Goal: Task Accomplishment & Management: Manage account settings

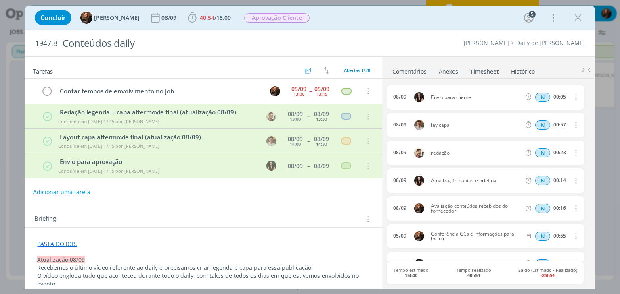
scroll to position [1320, 0]
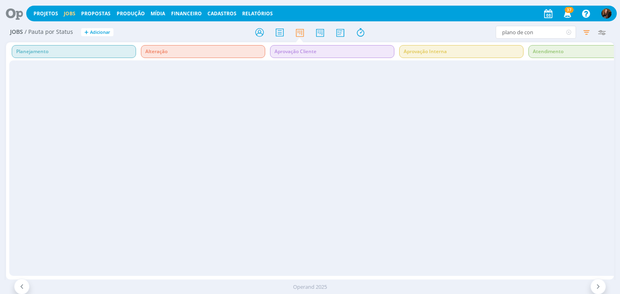
scroll to position [0, 773]
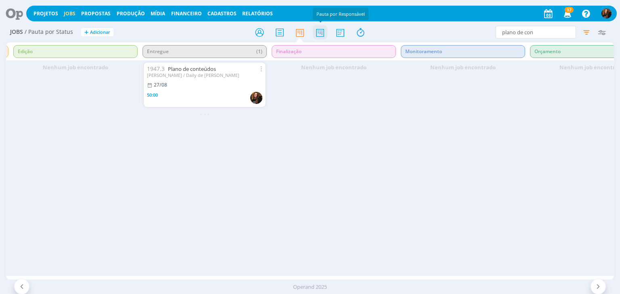
drag, startPoint x: 318, startPoint y: 33, endPoint x: 324, endPoint y: 39, distance: 8.8
click at [318, 33] on icon at bounding box center [320, 33] width 15 height 16
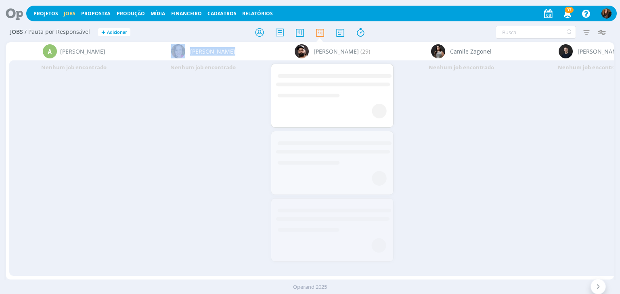
drag, startPoint x: 98, startPoint y: 274, endPoint x: 217, endPoint y: 274, distance: 118.2
click at [217, 274] on div "A Alexandre Assumpção Nenhum job encontrado Bruna Bueno Nenhum job encontrado B…" at bounding box center [309, 161] width 607 height 238
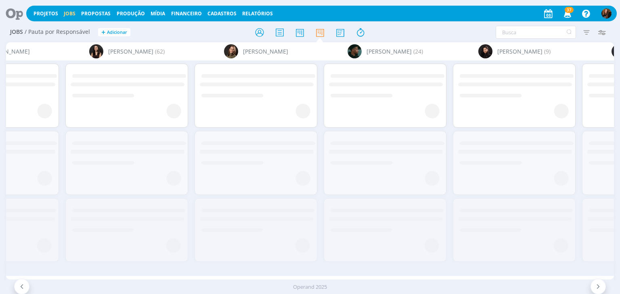
scroll to position [0, 1380]
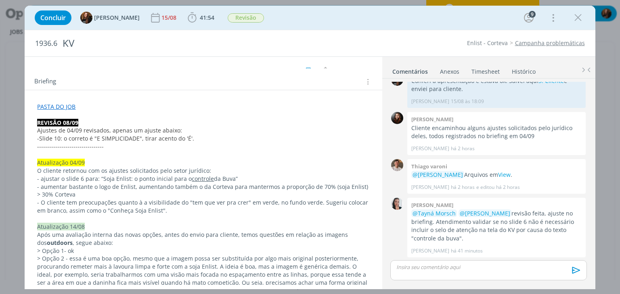
scroll to position [120, 0]
drag, startPoint x: 576, startPoint y: 18, endPoint x: 300, endPoint y: 54, distance: 279.1
click at [577, 18] on icon "dialog" at bounding box center [578, 18] width 12 height 12
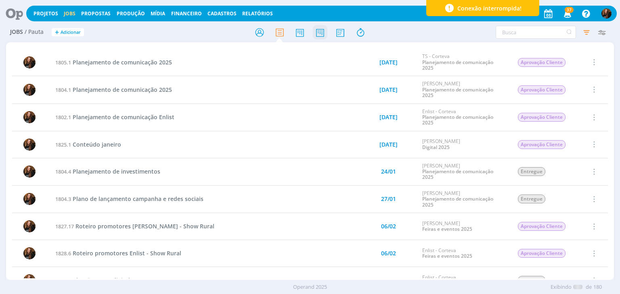
click at [321, 29] on icon at bounding box center [320, 33] width 15 height 16
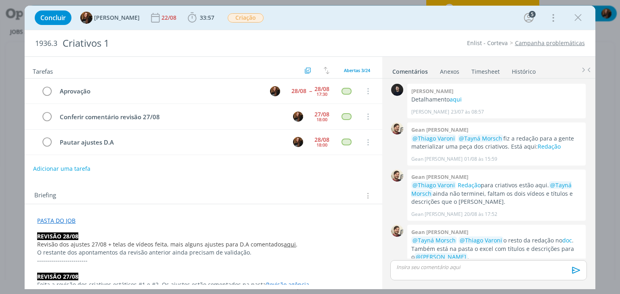
scroll to position [295, 0]
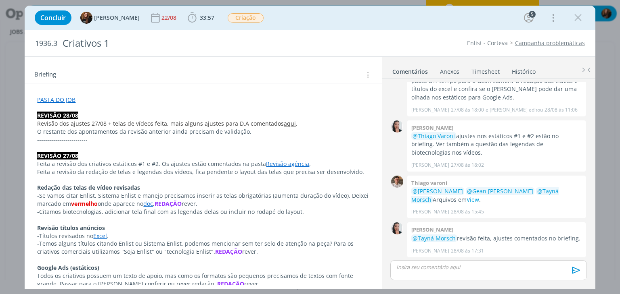
click at [86, 112] on p "REVISÃO 28/08" at bounding box center [203, 116] width 332 height 8
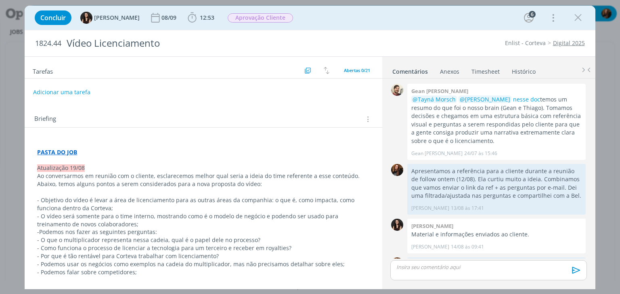
scroll to position [256, 0]
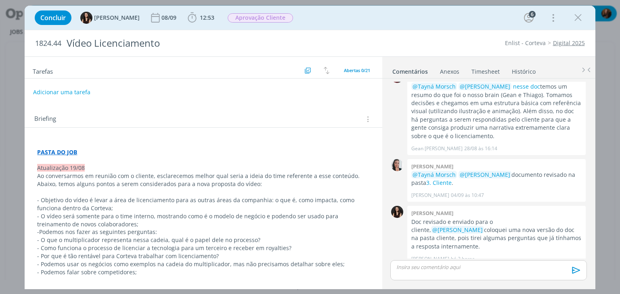
click at [489, 71] on link "Timesheet" at bounding box center [485, 70] width 29 height 12
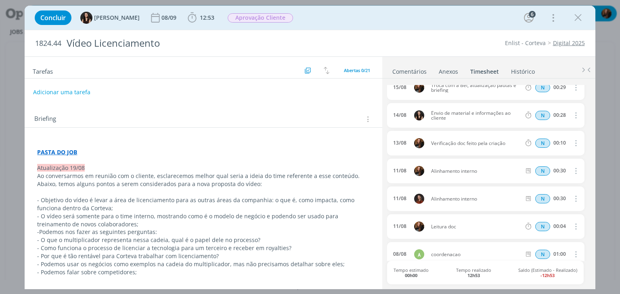
scroll to position [363, 0]
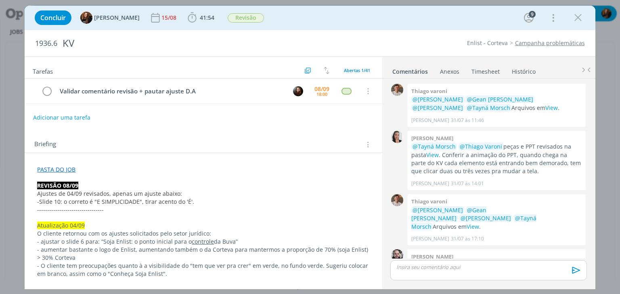
scroll to position [762, 0]
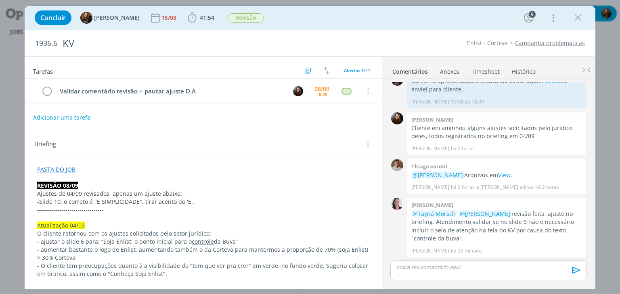
click at [480, 74] on link "Timesheet" at bounding box center [485, 70] width 29 height 12
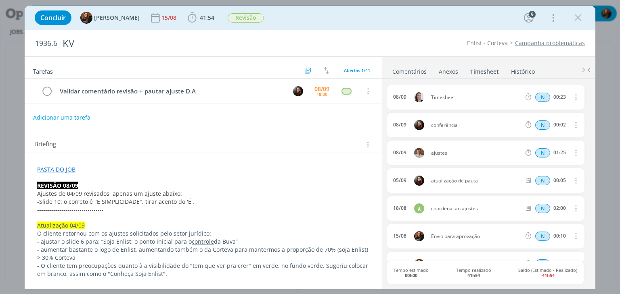
click at [580, 14] on icon "dialog" at bounding box center [578, 18] width 12 height 12
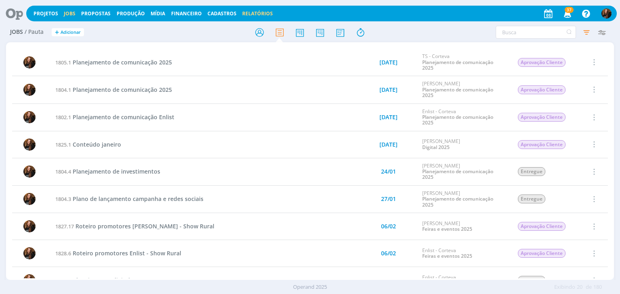
click at [258, 13] on link "Relatórios" at bounding box center [257, 13] width 31 height 7
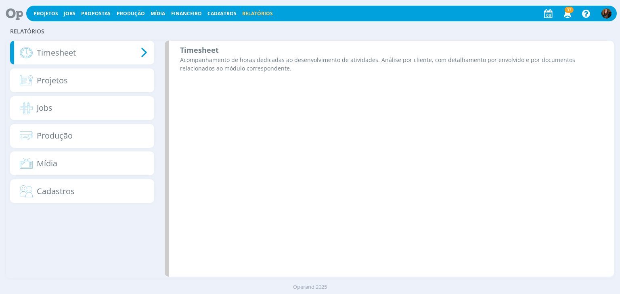
click at [256, 63] on p "Acompanhamento de horas dedicadas ao desenvolvimento de atividades. Análise por…" at bounding box center [391, 64] width 422 height 17
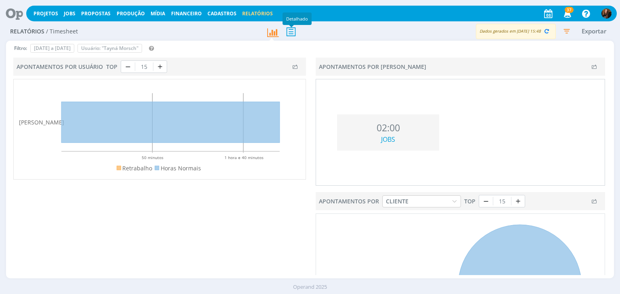
click at [294, 29] on icon at bounding box center [290, 31] width 17 height 17
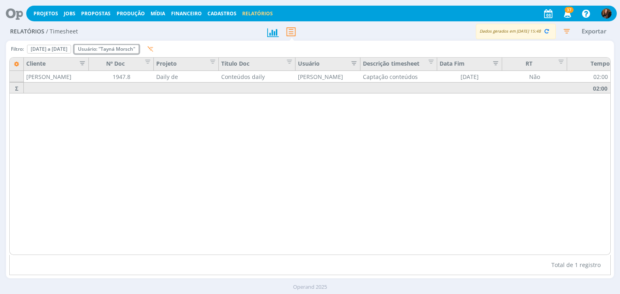
drag, startPoint x: 175, startPoint y: 46, endPoint x: 157, endPoint y: 62, distance: 24.0
click at [0, 0] on div "Remover" at bounding box center [0, 0] width 0 height 0
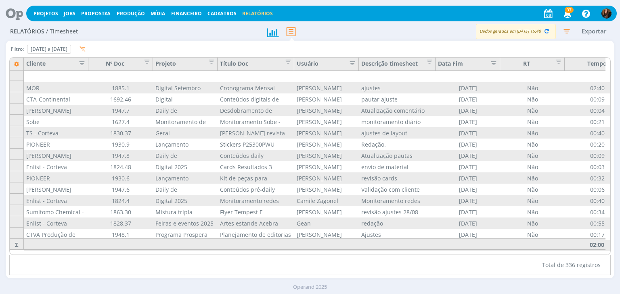
scroll to position [13, 0]
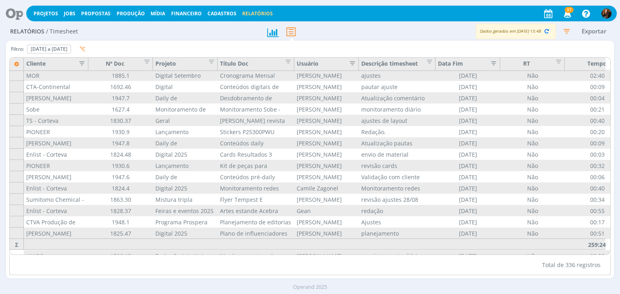
click at [568, 31] on icon "button" at bounding box center [566, 31] width 15 height 15
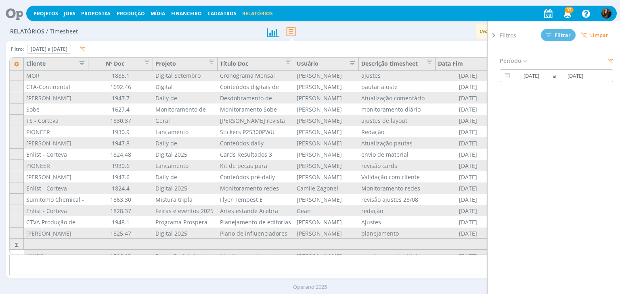
click at [532, 73] on input "01/09/2025" at bounding box center [531, 76] width 39 height 10
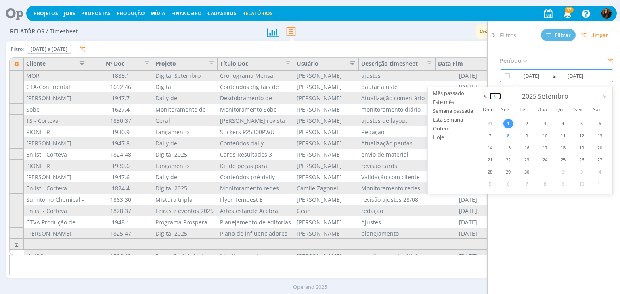
click at [497, 98] on button "button" at bounding box center [495, 97] width 10 height 6
click at [581, 121] on span "1" at bounding box center [581, 124] width 10 height 10
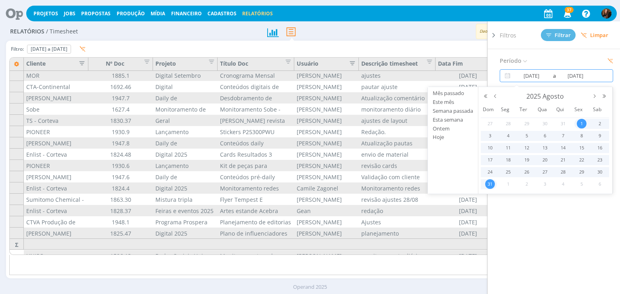
click at [490, 183] on span "31" at bounding box center [490, 185] width 10 height 10
type input "01/08/2025"
type input "31/08/2025"
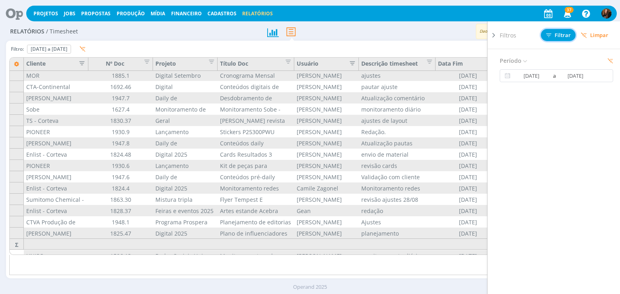
click at [561, 34] on span "Filtrar" at bounding box center [558, 35] width 25 height 5
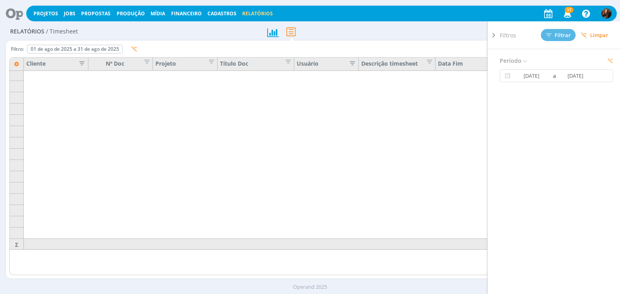
scroll to position [0, 0]
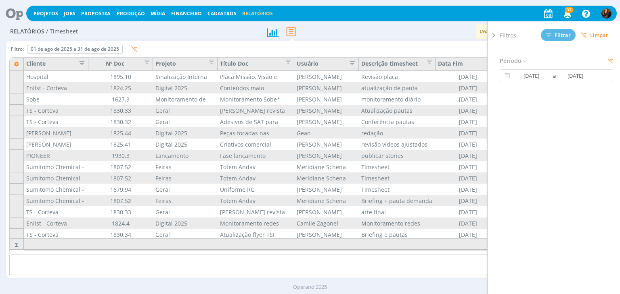
click at [491, 35] on icon at bounding box center [493, 35] width 8 height 8
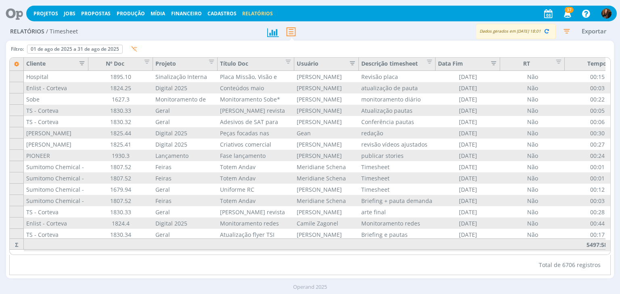
click at [81, 60] on icon "button" at bounding box center [79, 62] width 8 height 8
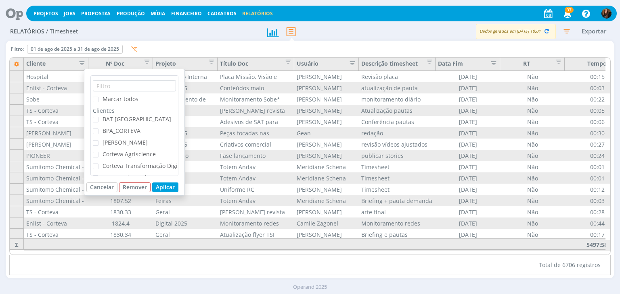
click at [99, 143] on span "[PERSON_NAME]" at bounding box center [122, 143] width 49 height 8
click at [98, 140] on input "[PERSON_NAME]" at bounding box center [98, 140] width 0 height 0
click at [164, 188] on button "Aplicar" at bounding box center [165, 188] width 26 height 10
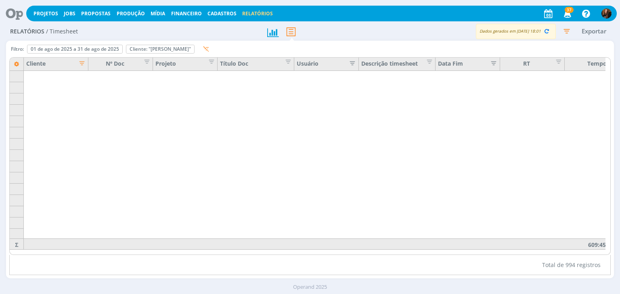
scroll to position [282, 0]
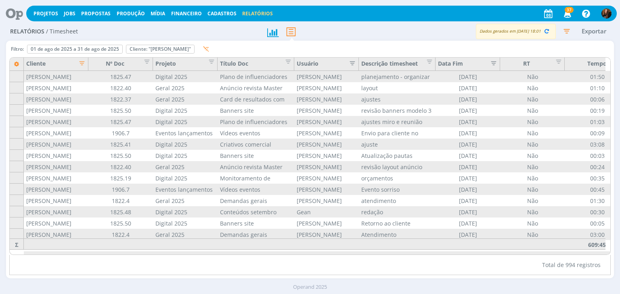
click at [84, 63] on icon "button" at bounding box center [79, 62] width 8 height 8
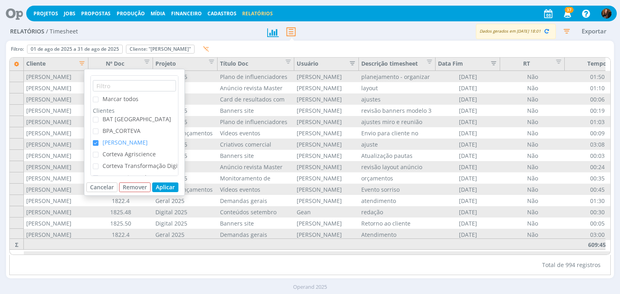
click at [96, 142] on span "checkbox-group" at bounding box center [96, 143] width 6 height 6
click at [98, 140] on input "Cordius - Corteva" at bounding box center [98, 140] width 0 height 0
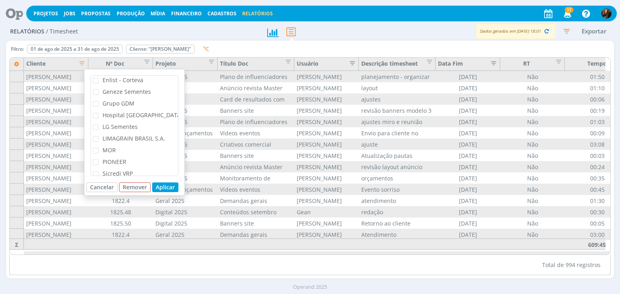
scroll to position [81, 0]
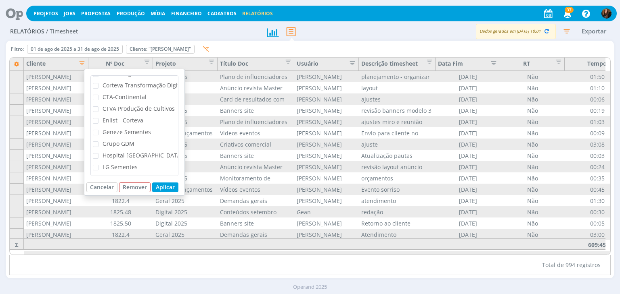
click at [124, 119] on span "Enlist - Corteva" at bounding box center [122, 121] width 41 height 8
click at [98, 118] on input "Enlist - Corteva" at bounding box center [98, 118] width 0 height 0
click at [171, 187] on button "Aplicar" at bounding box center [165, 188] width 26 height 10
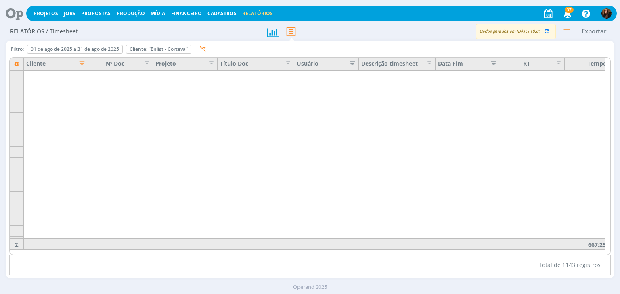
scroll to position [161, 0]
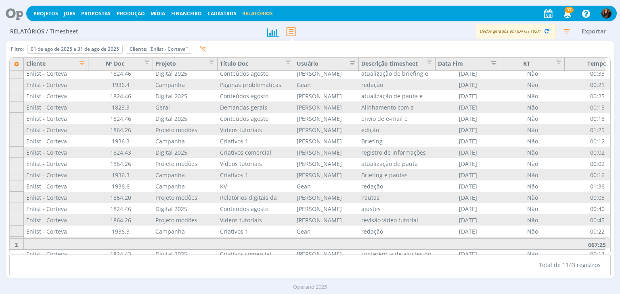
click at [79, 65] on icon "button" at bounding box center [79, 62] width 8 height 8
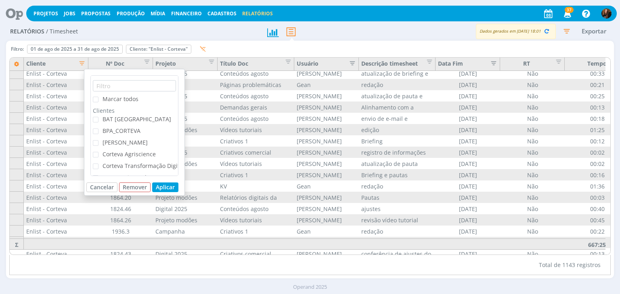
scroll to position [190, 0]
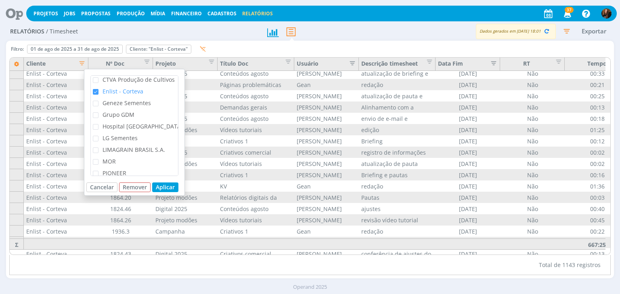
click at [96, 91] on span "checkbox-group" at bounding box center [96, 92] width 6 height 6
click at [98, 89] on input "Enlist - Corteva" at bounding box center [98, 89] width 0 height 0
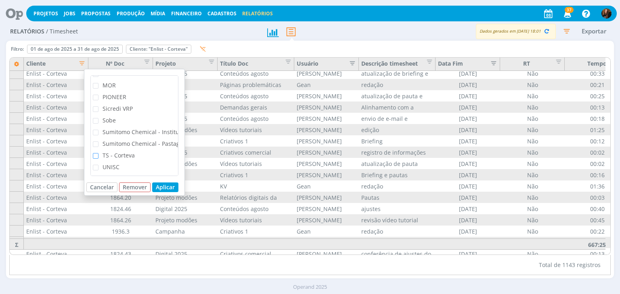
click at [97, 153] on span "checkbox-group" at bounding box center [96, 156] width 6 height 6
click at [98, 153] on input "TS - Corteva" at bounding box center [98, 153] width 0 height 0
click at [171, 189] on button "Aplicar" at bounding box center [165, 188] width 26 height 10
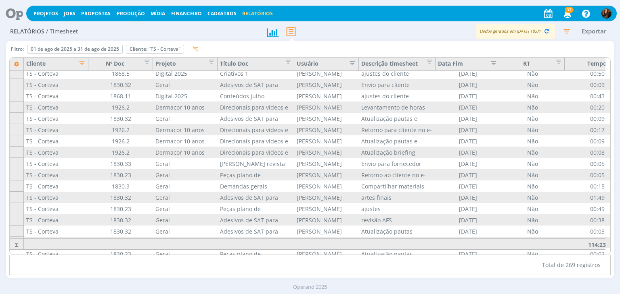
click at [80, 62] on icon "button" at bounding box center [79, 62] width 8 height 8
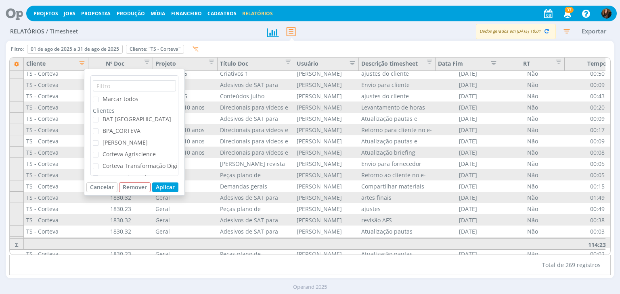
drag, startPoint x: 96, startPoint y: 141, endPoint x: 102, endPoint y: 140, distance: 5.7
click at [97, 141] on span "checkbox-group" at bounding box center [96, 143] width 6 height 6
click at [98, 140] on input "Cordius - Corteva" at bounding box center [98, 140] width 0 height 0
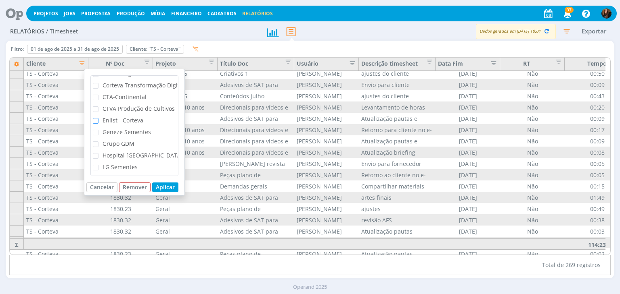
click at [95, 118] on span "checkbox-group" at bounding box center [96, 121] width 6 height 6
click at [98, 118] on input "Enlist - Corteva" at bounding box center [98, 118] width 0 height 0
click at [164, 183] on button "Aplicar" at bounding box center [165, 188] width 26 height 10
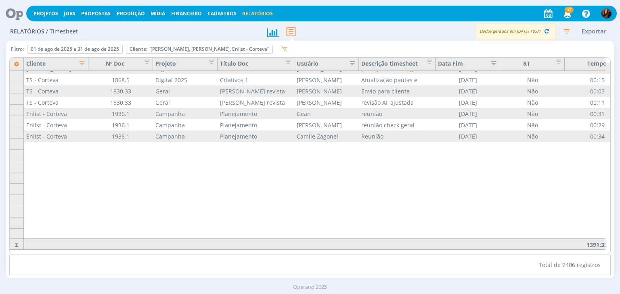
scroll to position [0, 0]
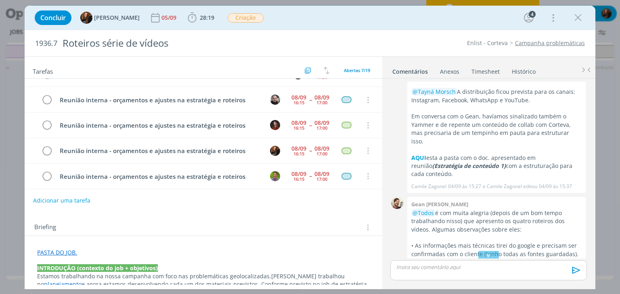
scroll to position [86, 0]
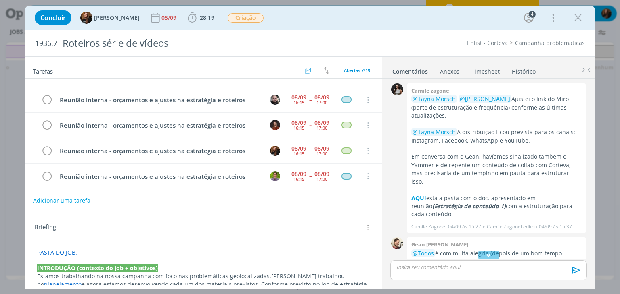
drag, startPoint x: 482, startPoint y: 71, endPoint x: 390, endPoint y: 163, distance: 130.4
click at [482, 71] on link "Timesheet" at bounding box center [485, 70] width 29 height 12
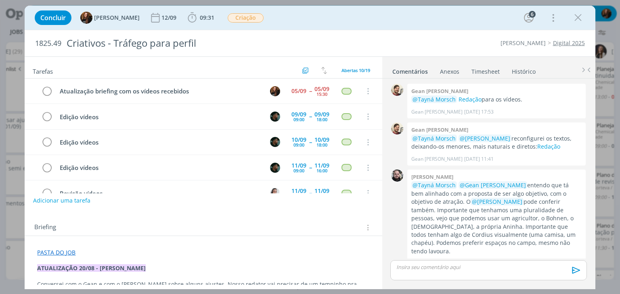
scroll to position [240, 0]
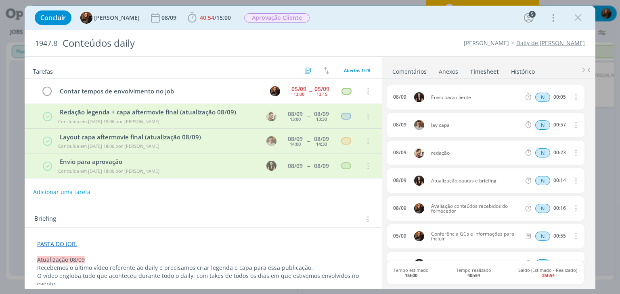
scroll to position [1320, 0]
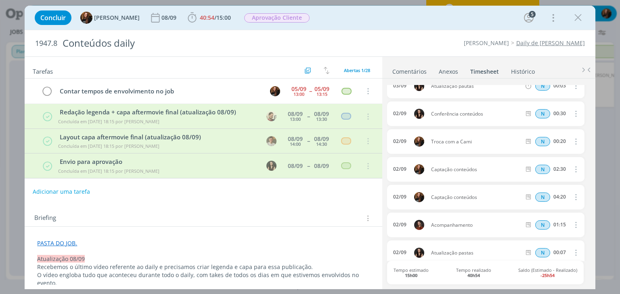
click at [74, 192] on button "Adicionar uma tarefa" at bounding box center [61, 192] width 57 height 14
click at [74, 192] on input "dialog" at bounding box center [150, 191] width 222 height 11
type input "V"
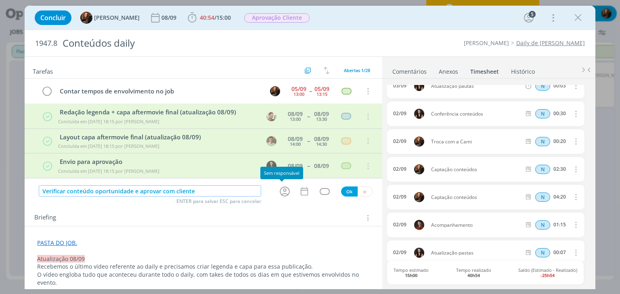
click at [283, 190] on icon "dialog" at bounding box center [284, 192] width 13 height 13
type input "Verificar conteúdo oportunidade e aprovar com cliente"
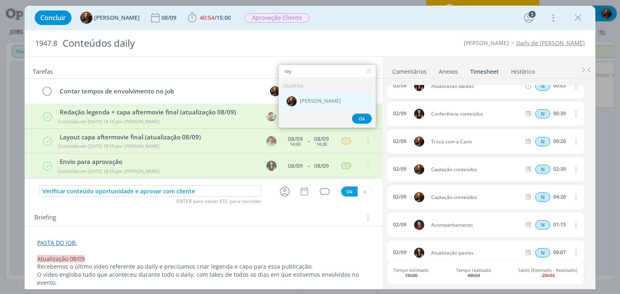
type input "tay"
click at [303, 96] on div "[PERSON_NAME]" at bounding box center [326, 101] width 97 height 17
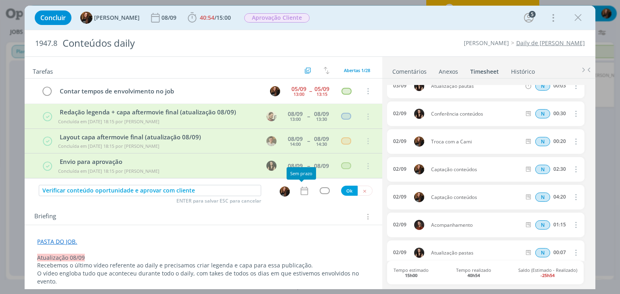
click at [302, 191] on icon "dialog" at bounding box center [304, 191] width 10 height 10
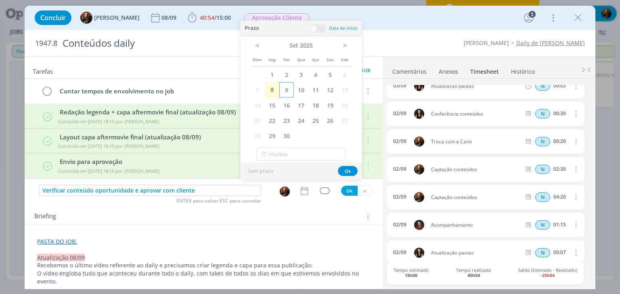
click at [290, 90] on span "9" at bounding box center [286, 89] width 15 height 15
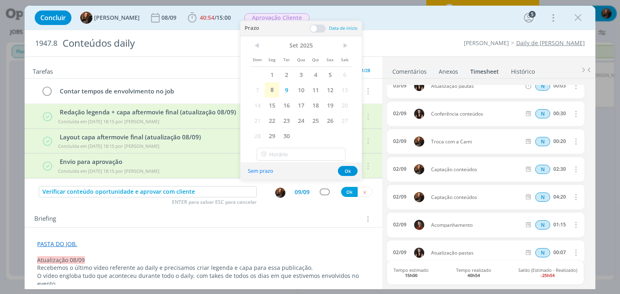
click at [321, 25] on span at bounding box center [317, 29] width 16 height 8
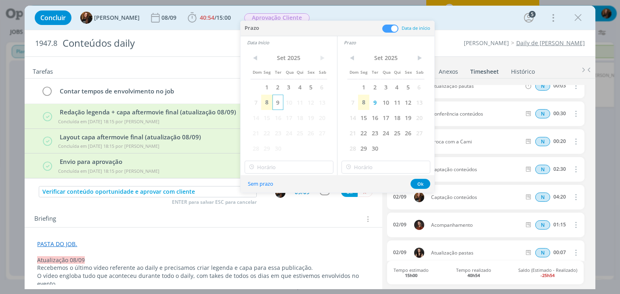
click at [277, 102] on span "9" at bounding box center [277, 102] width 11 height 15
drag, startPoint x: 420, startPoint y: 186, endPoint x: 358, endPoint y: 188, distance: 61.7
click at [419, 185] on button "Ok" at bounding box center [420, 184] width 20 height 10
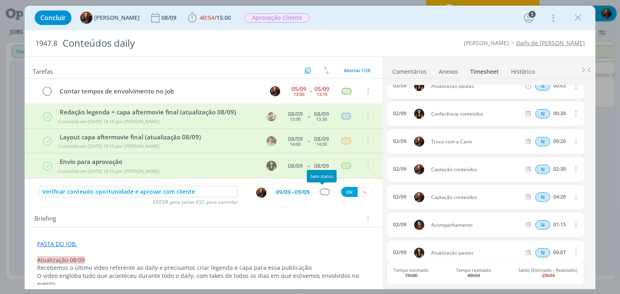
click at [319, 191] on div "dialog" at bounding box center [324, 192] width 10 height 7
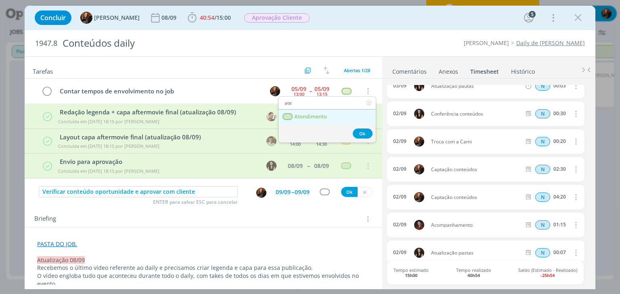
type input "ate"
click at [333, 114] on link "Atendimento" at bounding box center [326, 117] width 97 height 15
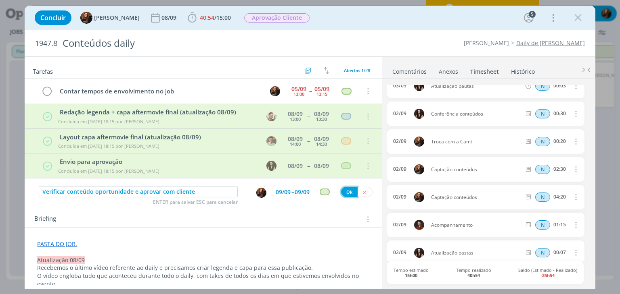
drag, startPoint x: 344, startPoint y: 191, endPoint x: 329, endPoint y: 244, distance: 54.9
click at [344, 191] on button "Ok" at bounding box center [349, 192] width 17 height 10
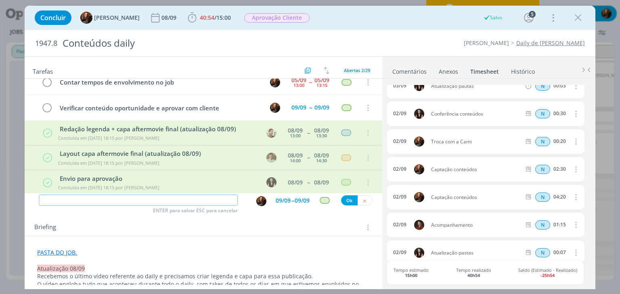
scroll to position [0, 0]
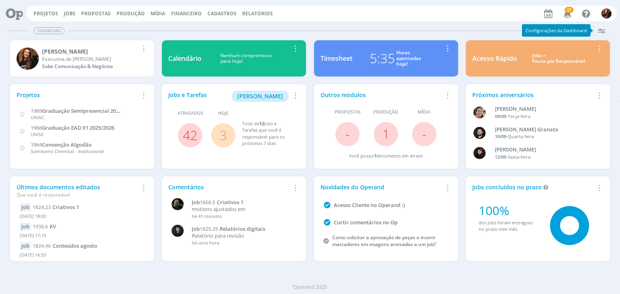
click at [539, 59] on div "Jobs > Pauta por Responsável" at bounding box center [558, 59] width 71 height 12
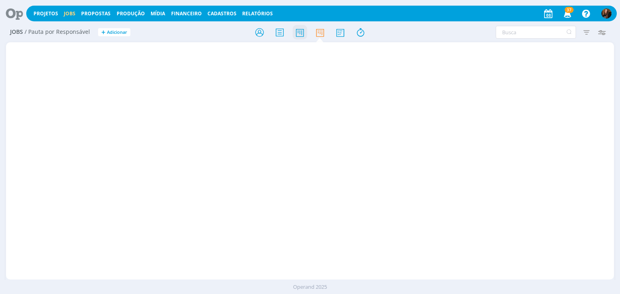
click at [298, 31] on icon at bounding box center [299, 33] width 15 height 16
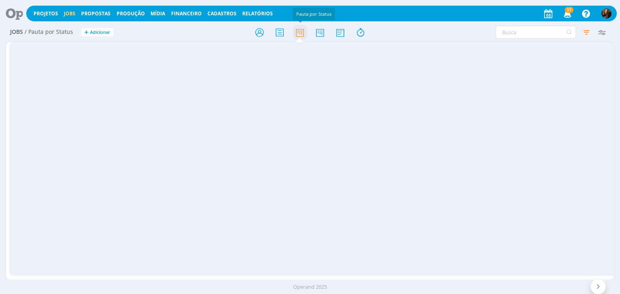
click at [298, 31] on icon at bounding box center [299, 33] width 15 height 16
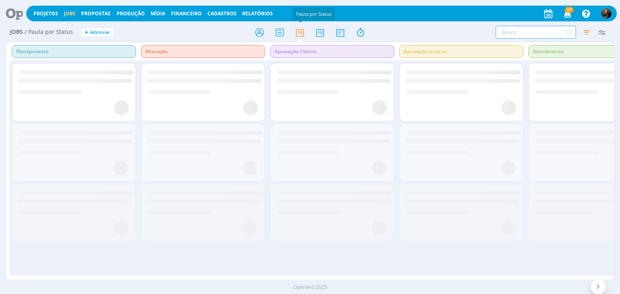
click at [510, 29] on input "text" at bounding box center [535, 32] width 80 height 13
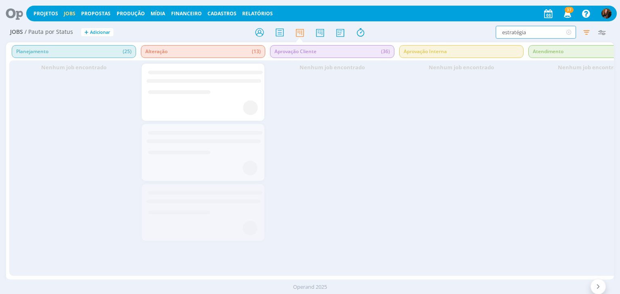
type input "estratégia"
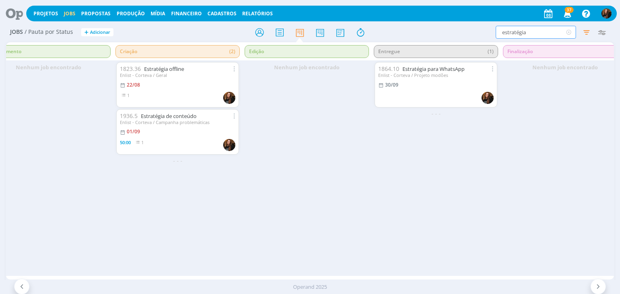
scroll to position [0, 541]
click at [174, 115] on link "Estratégia de conteúdo" at bounding box center [170, 116] width 56 height 7
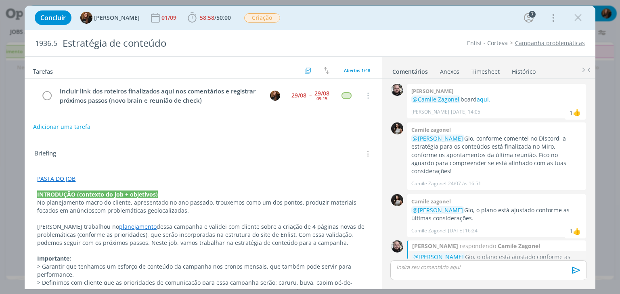
scroll to position [410, 0]
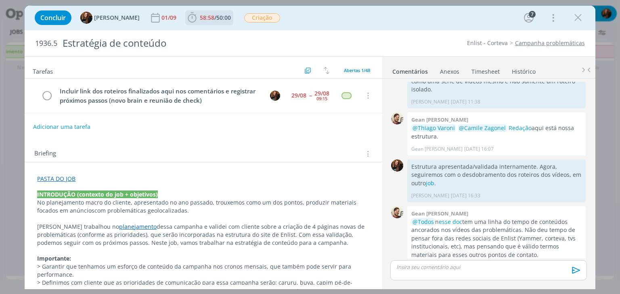
click at [210, 22] on span "58:58 / 50:00" at bounding box center [209, 18] width 46 height 12
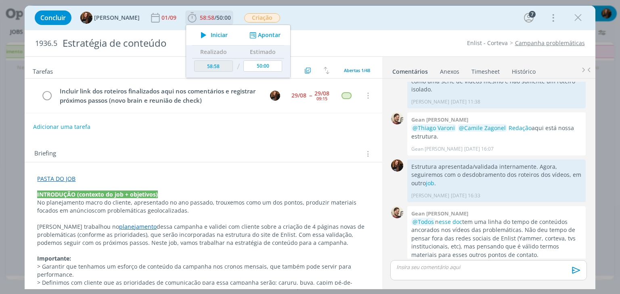
click at [217, 35] on span "Iniciar" at bounding box center [219, 35] width 17 height 6
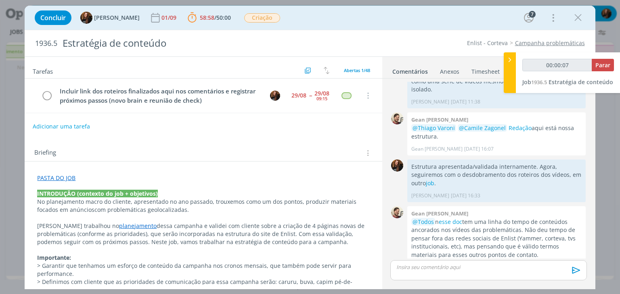
click at [74, 128] on button "Adicionar uma tarefa" at bounding box center [61, 127] width 57 height 14
click at [80, 122] on input "dialog" at bounding box center [150, 125] width 222 height 11
type input "00:00:08"
type input "A"
type input "00:00:09"
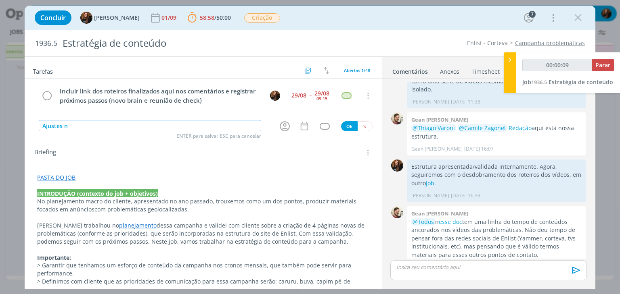
type input "Ajustes na"
type input "00:00:10"
type input "Ajustes na estra"
type input "00:00:11"
type input "Ajustes na estratég"
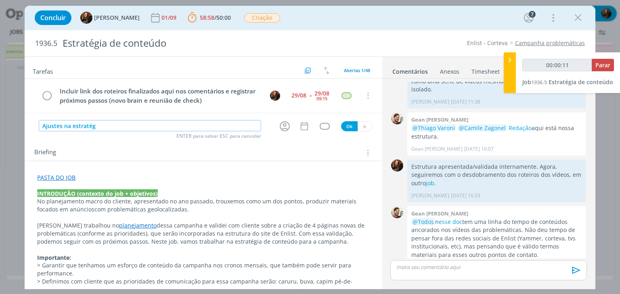
type input "00:00:12"
type input "Ajustes na estratégia"
type input "00:00:17"
click at [282, 126] on icon "dialog" at bounding box center [284, 126] width 13 height 13
type input "Ajustes na estratégia"
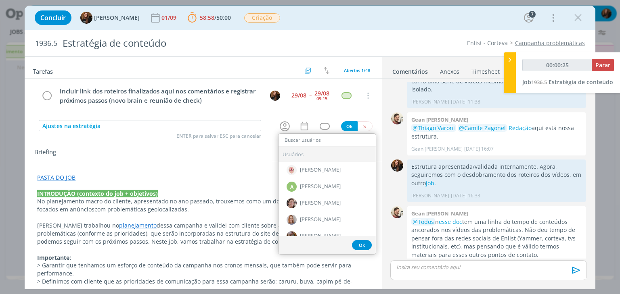
type input "00:00:26"
type input "g"
type input "00:00:27"
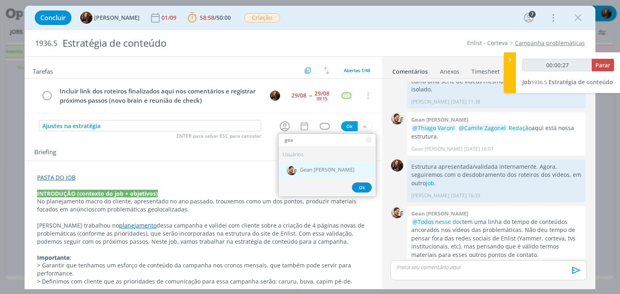
type input "gea"
click at [308, 163] on div "Gean [PERSON_NAME]" at bounding box center [326, 170] width 97 height 17
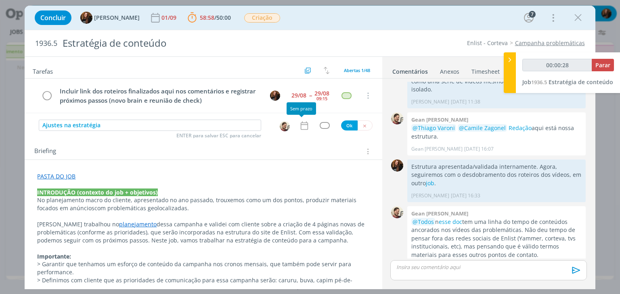
click at [302, 121] on icon "dialog" at bounding box center [304, 126] width 10 height 10
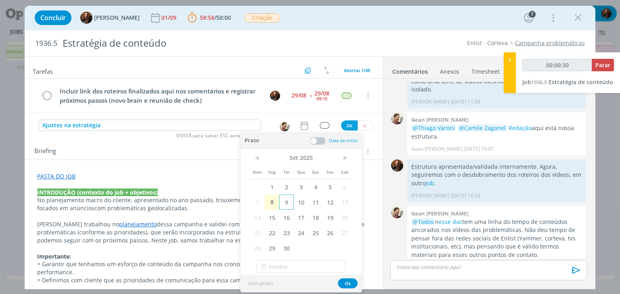
click at [285, 200] on span "9" at bounding box center [286, 202] width 15 height 15
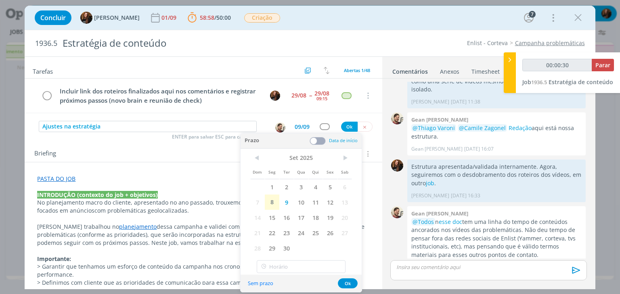
click at [315, 140] on span at bounding box center [317, 141] width 16 height 8
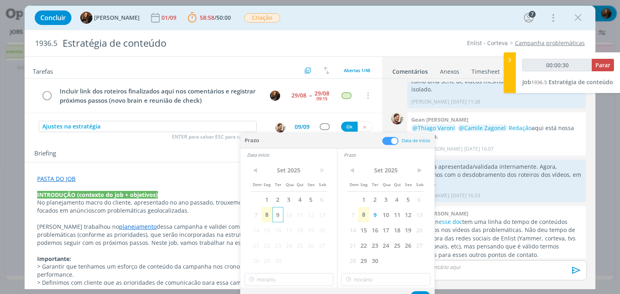
type input "00:00:31"
click at [280, 212] on span "9" at bounding box center [277, 214] width 11 height 15
type input "19:00"
click at [296, 282] on input "19:00" at bounding box center [288, 280] width 89 height 13
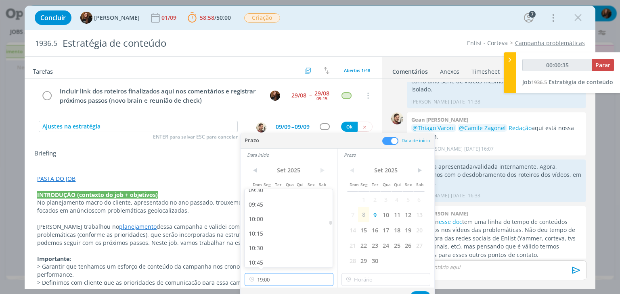
type input "00:00:36"
click at [286, 218] on div "10:00" at bounding box center [289, 219] width 90 height 15
type input "10:00"
type input "00:00:37"
type input "19:00"
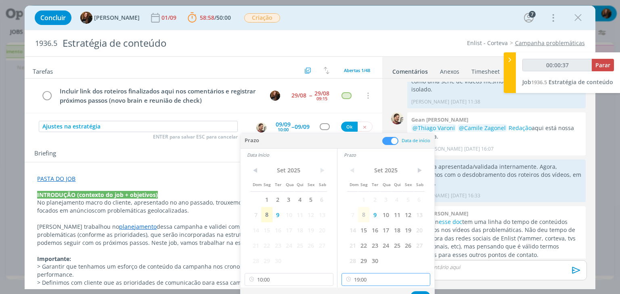
click at [393, 280] on input "19:00" at bounding box center [385, 280] width 89 height 13
type input "00:00:41"
click at [384, 237] on div "11:00" at bounding box center [387, 237] width 90 height 15
type input "11:00"
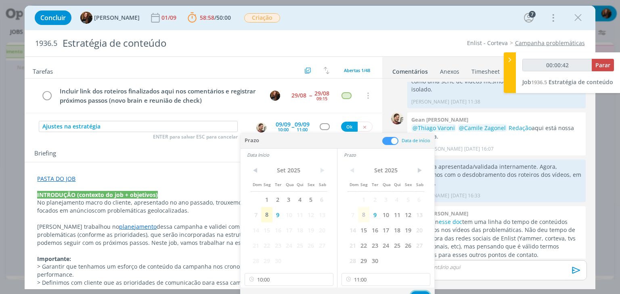
click at [417, 292] on button "Ok" at bounding box center [420, 297] width 20 height 10
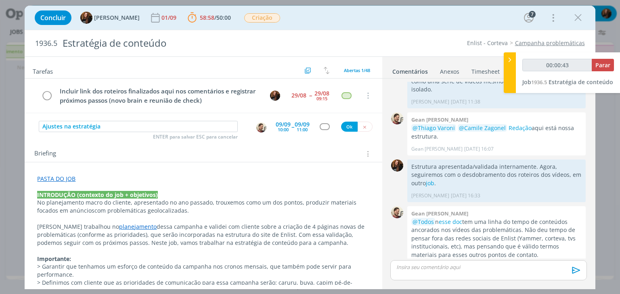
click at [323, 126] on div "dialog" at bounding box center [324, 126] width 10 height 7
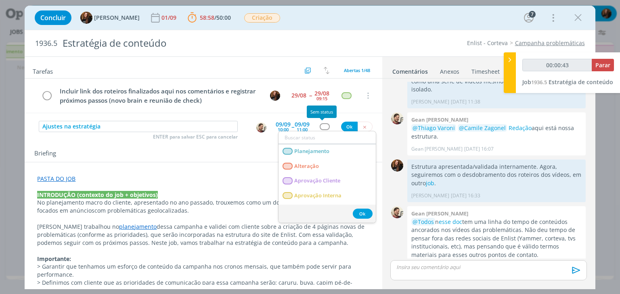
type input "00:00:45"
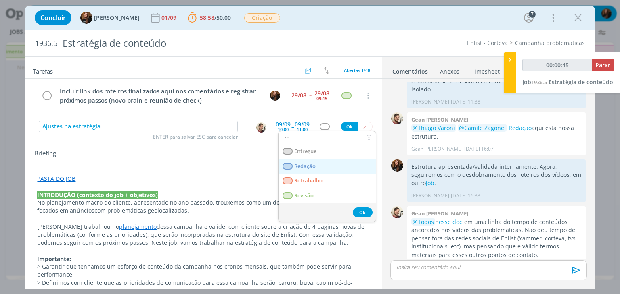
type input "red"
type input "00:00:46"
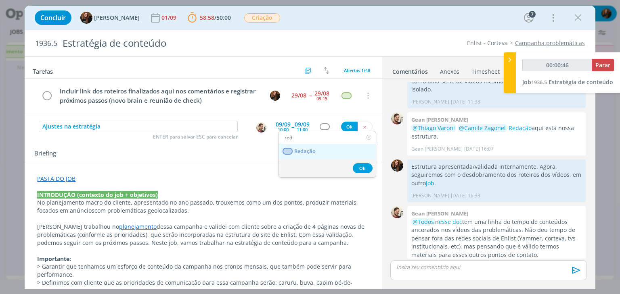
type input "red"
drag, startPoint x: 315, startPoint y: 152, endPoint x: 340, endPoint y: 131, distance: 32.3
click at [315, 152] on span "Redação" at bounding box center [304, 151] width 21 height 6
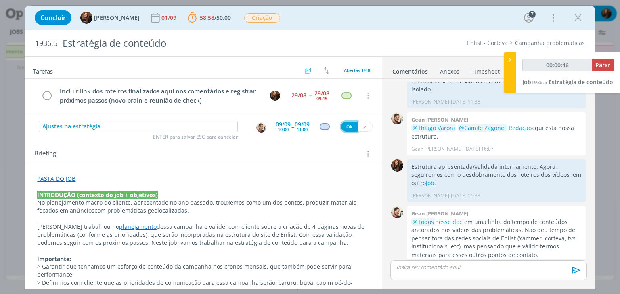
drag, startPoint x: 344, startPoint y: 126, endPoint x: 311, endPoint y: 151, distance: 40.8
click at [344, 126] on button "Ok" at bounding box center [349, 127] width 17 height 10
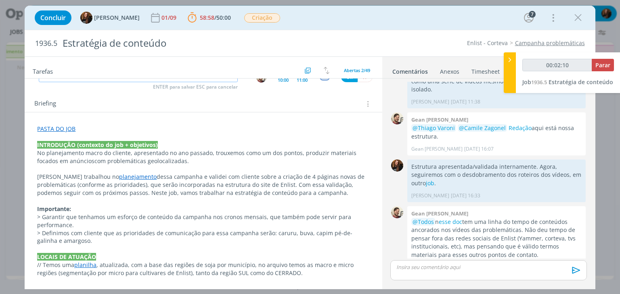
scroll to position [81, 0]
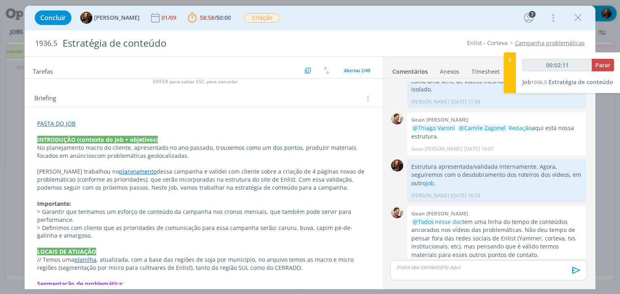
click at [32, 137] on div "PASTA DO JOB INTRODUÇÃO (contexto do job + objetivos) No planejamento macro do …" at bounding box center [203, 272] width 344 height 310
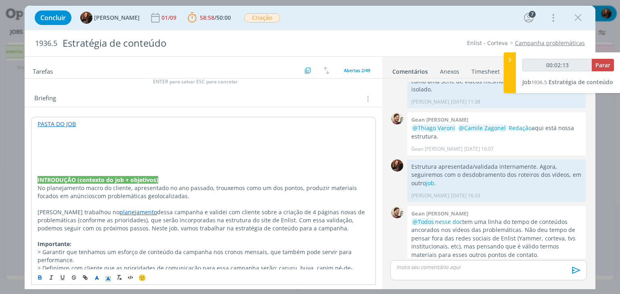
click at [50, 139] on p "dialog" at bounding box center [203, 140] width 331 height 8
type input "00:02:15"
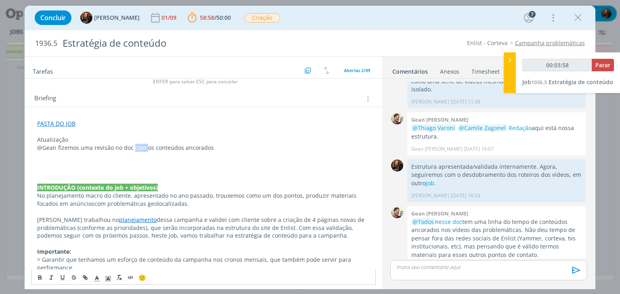
drag, startPoint x: 133, startPoint y: 150, endPoint x: 145, endPoint y: 150, distance: 12.5
click at [145, 150] on p "@Gean fizemos uma revisão no doc com os conteúdos ancorados" at bounding box center [203, 148] width 332 height 8
click at [246, 146] on p "@Gean fizemos uma revisão no doc que temos os conteúdos ancorados" at bounding box center [203, 148] width 332 height 8
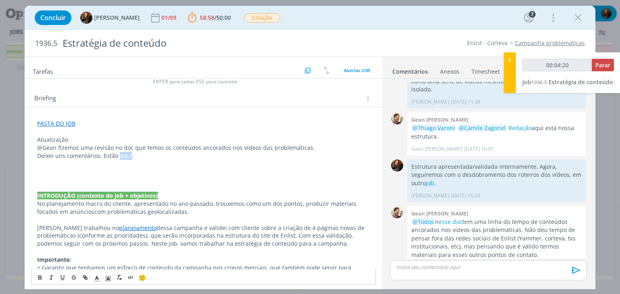
type input "00:04:21"
drag, startPoint x: 117, startPoint y: 156, endPoint x: 129, endPoint y: 158, distance: 11.4
click at [129, 158] on p "Deixei uns comentários. Estão aqui." at bounding box center [203, 156] width 332 height 8
click at [85, 278] on icon "dialog" at bounding box center [86, 279] width 2 height 2
type input "aqui"
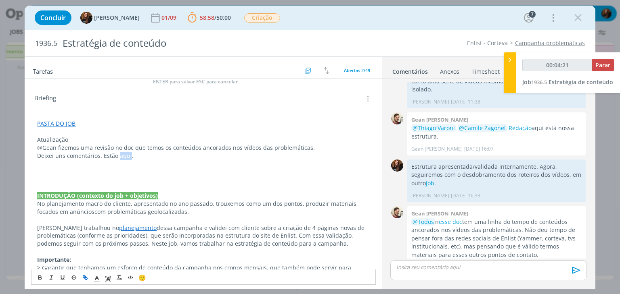
type input "00:04:22"
paste input "https://app4.operand.com.br/jobs/14387"
type input "https://app4.operand.com.br/jobs/14387"
type input "00:04:23"
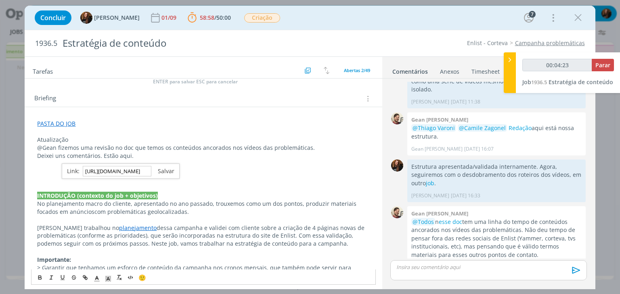
type input "https://app4.operand.com.br/jobs/14387"
click at [165, 171] on link "dialog" at bounding box center [162, 171] width 23 height 8
click at [162, 180] on p "dialog" at bounding box center [203, 180] width 332 height 8
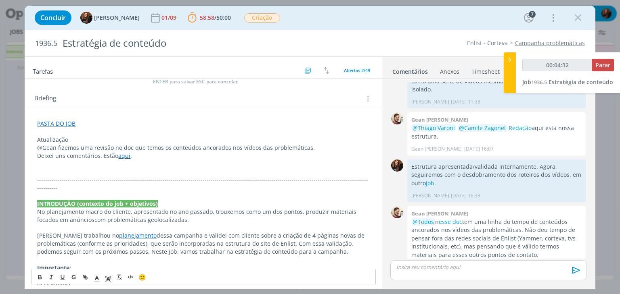
click at [165, 168] on p "dialog" at bounding box center [203, 172] width 332 height 8
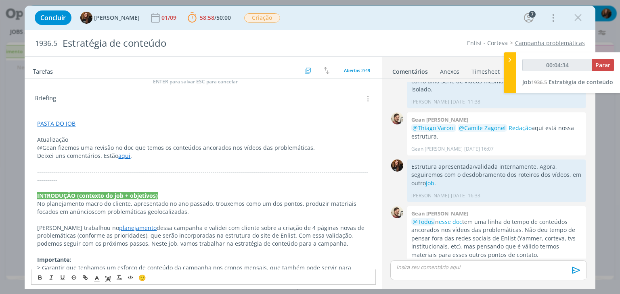
click at [90, 138] on p "Atualização" at bounding box center [203, 140] width 332 height 8
drag, startPoint x: 90, startPoint y: 138, endPoint x: 35, endPoint y: 141, distance: 55.7
click at [104, 276] on icon "dialog" at bounding box center [107, 279] width 7 height 7
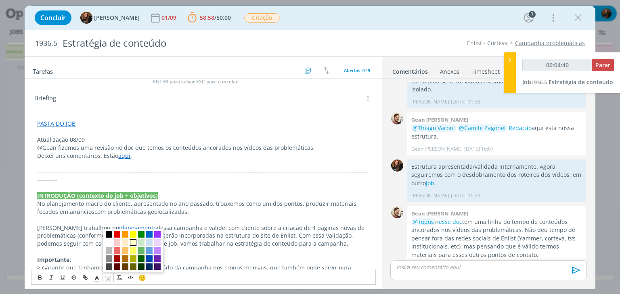
click at [134, 244] on span "dialog" at bounding box center [133, 243] width 6 height 6
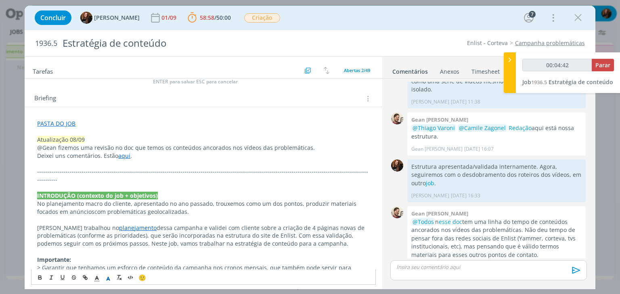
click at [194, 161] on p "dialog" at bounding box center [203, 164] width 332 height 8
click at [123, 157] on link "aqui" at bounding box center [124, 156] width 12 height 8
click at [127, 167] on link "https://app4.operand.com.br/jobs/14387" at bounding box center [99, 171] width 61 height 10
click at [182, 168] on link "dialog" at bounding box center [170, 171] width 27 height 8
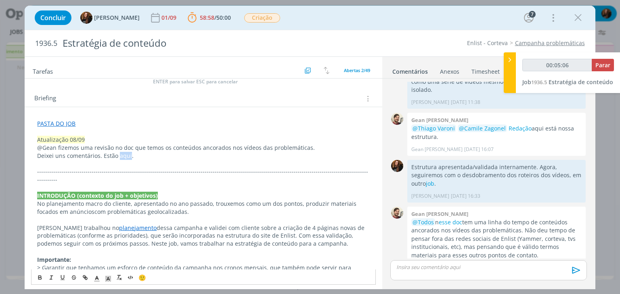
drag, startPoint x: 129, startPoint y: 155, endPoint x: 118, endPoint y: 155, distance: 10.5
click at [118, 155] on p "Deixei uns comentários. Estão aqui." at bounding box center [203, 156] width 332 height 8
type input "00:05:07"
click at [87, 278] on icon "dialog" at bounding box center [85, 278] width 6 height 6
type input "aqui"
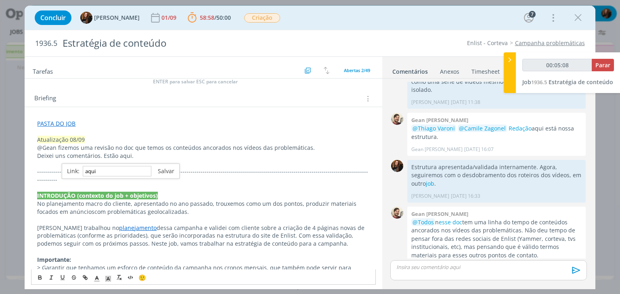
type input "00:05:09"
paste input "https://sobeae.sharepoint.com/:w:/s/SOBEAE/Eeu3VpqoViZBnpR_ap8hMi0Bt4k7PxOqhOWL…"
type input "https://sobeae.sharepoint.com/:w:/s/SOBEAE/Eeu3VpqoViZBnpR_ap8hMi0Bt4k7PxOqhOWL…"
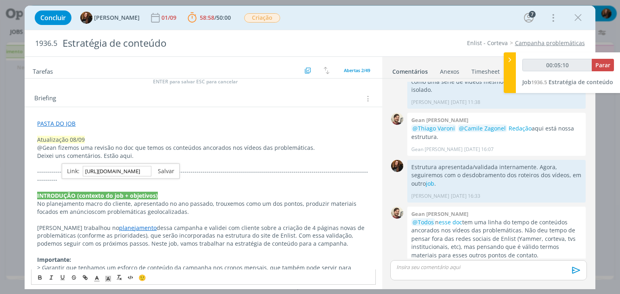
click at [172, 171] on link "dialog" at bounding box center [162, 171] width 23 height 8
click at [114, 146] on p "@Gean fizemos uma revisão no doc que temos os conteúdos ancorados nos vídeos da…" at bounding box center [203, 148] width 332 height 8
click at [263, 156] on p "Deixei uns comentários. Estão aqui ." at bounding box center [203, 156] width 332 height 8
click at [256, 164] on p "dialog" at bounding box center [203, 164] width 332 height 8
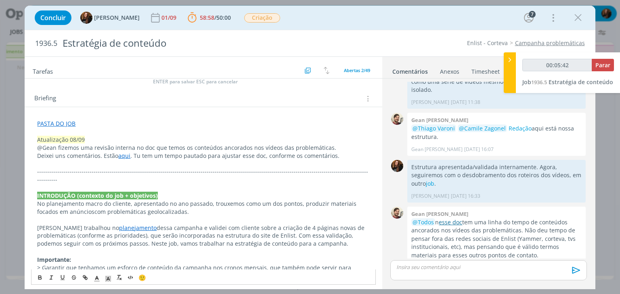
click at [454, 219] on link "esse doc" at bounding box center [449, 223] width 23 height 8
click at [454, 268] on p "dialog" at bounding box center [488, 267] width 183 height 7
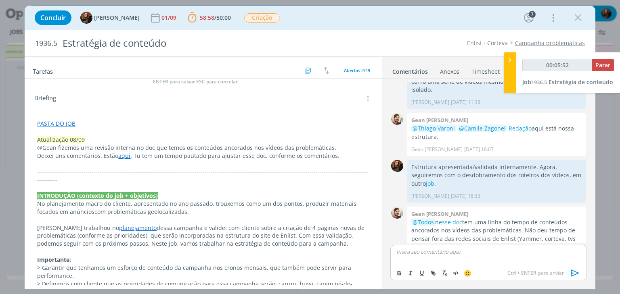
scroll to position [426, 0]
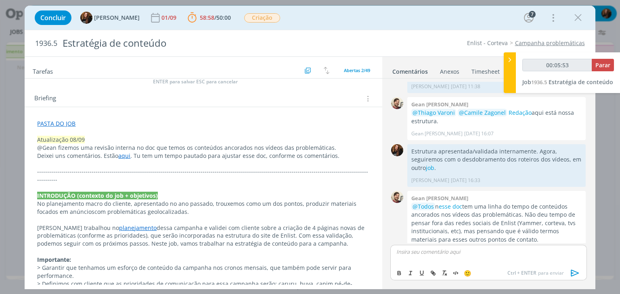
type input "00:05:54"
drag, startPoint x: 473, startPoint y: 251, endPoint x: 482, endPoint y: 254, distance: 9.8
click at [482, 254] on p "Fizemos uma revisão interna nesse documento e temos alguns ajustes para serem f…" at bounding box center [488, 255] width 183 height 15
click at [505, 259] on p "Fizemos uma revisão interna no documento e temos alguns ajustes para serem feit…" at bounding box center [488, 255] width 183 height 15
click at [575, 274] on icon "dialog" at bounding box center [575, 273] width 12 height 12
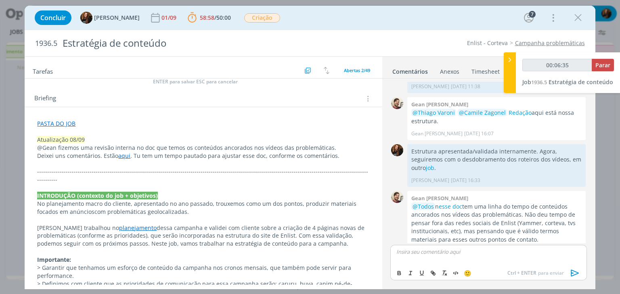
scroll to position [464, 0]
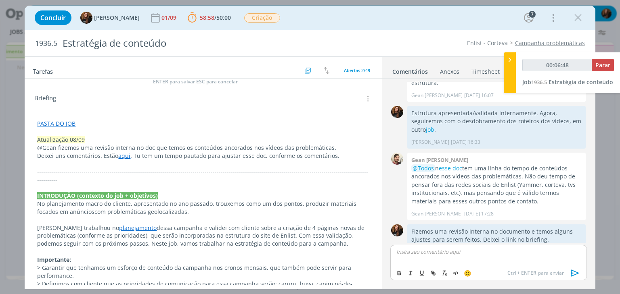
click at [39, 156] on p "Deixei uns comentários. Estão aqui . Tu tem um tempo pautado para ajustar esse …" at bounding box center [203, 156] width 332 height 8
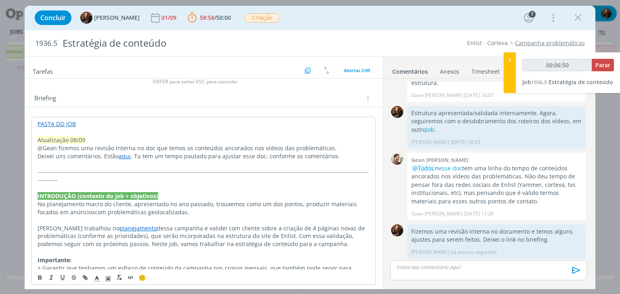
scroll to position [449, 0]
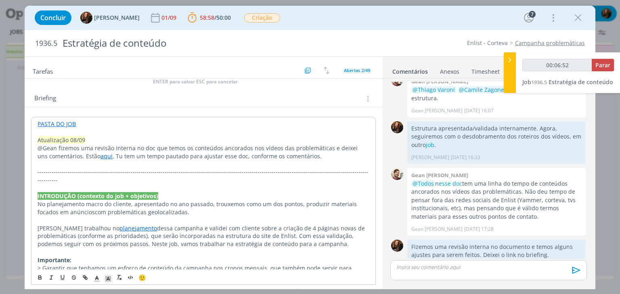
click at [71, 162] on p "dialog" at bounding box center [203, 165] width 331 height 8
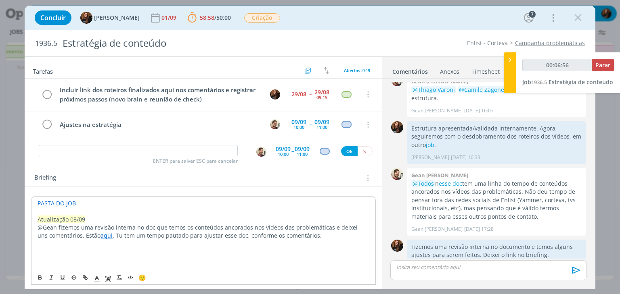
scroll to position [0, 0]
click at [153, 150] on input "dialog" at bounding box center [138, 151] width 199 height 11
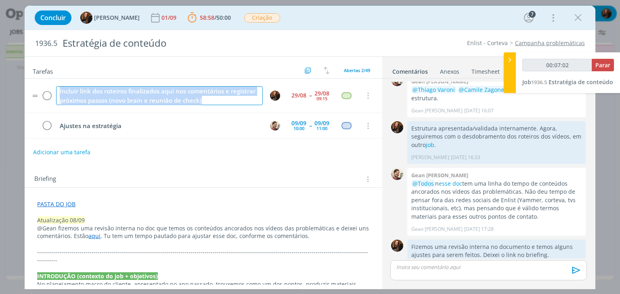
drag, startPoint x: 228, startPoint y: 102, endPoint x: 43, endPoint y: 83, distance: 186.1
click at [43, 83] on tr "Incluir link dos roteiros finalizados aqui nos comentários e registrar próximos…" at bounding box center [203, 96] width 357 height 35
type input "00:07:03"
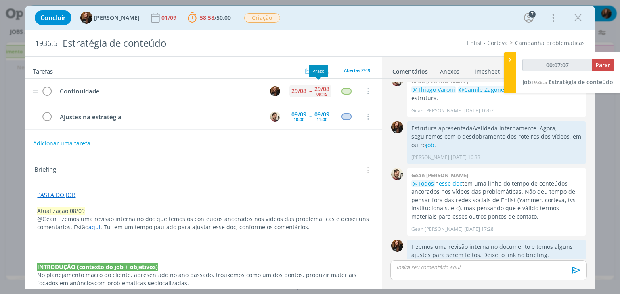
click at [299, 88] on div "29/08" at bounding box center [298, 91] width 15 height 6
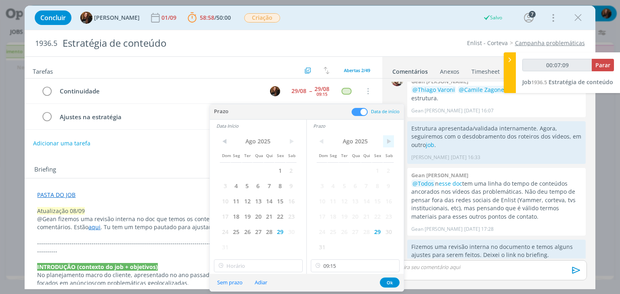
click at [383, 145] on span ">" at bounding box center [388, 142] width 11 height 12
drag, startPoint x: 345, startPoint y: 188, endPoint x: 319, endPoint y: 177, distance: 27.9
click at [345, 187] on span "9" at bounding box center [343, 185] width 11 height 15
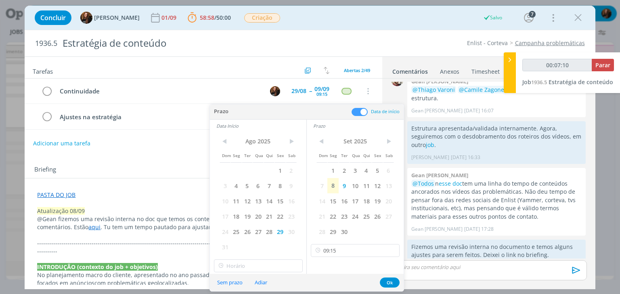
click at [297, 140] on div "< Ago 2025 > Dom Seg Ter Qua Qui Sex Sab 1 2 3 4 5 6 7 8 9 10 11 12 13 14 15 16…" at bounding box center [258, 194] width 96 height 124
click at [289, 142] on span ">" at bounding box center [291, 142] width 11 height 12
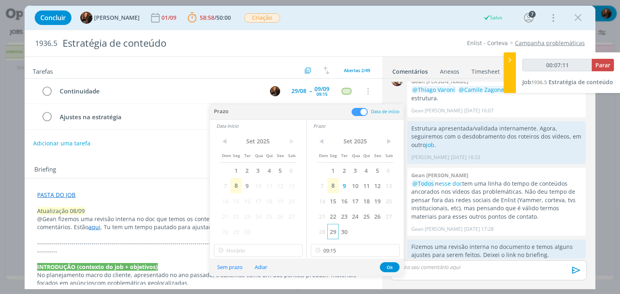
drag, startPoint x: 248, startPoint y: 184, endPoint x: 332, endPoint y: 230, distance: 95.7
click at [248, 183] on span "9" at bounding box center [247, 185] width 11 height 15
click at [353, 250] on input "09:15" at bounding box center [355, 250] width 89 height 13
type input "00:07:15"
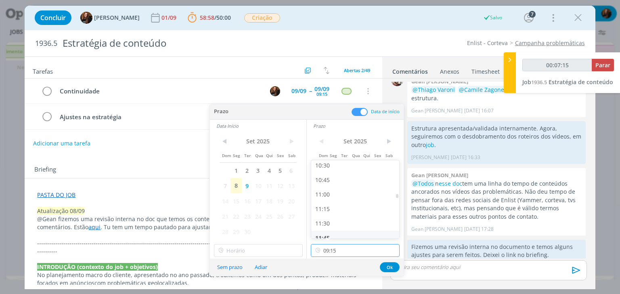
scroll to position [637, 0]
click at [348, 221] on div "12:00" at bounding box center [356, 227] width 90 height 15
type input "12:00"
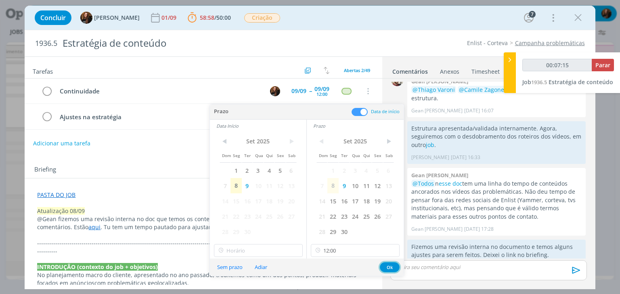
click at [386, 267] on button "Ok" at bounding box center [390, 268] width 20 height 10
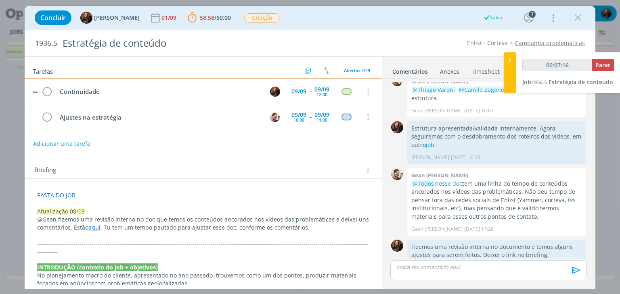
type input "00:07:17"
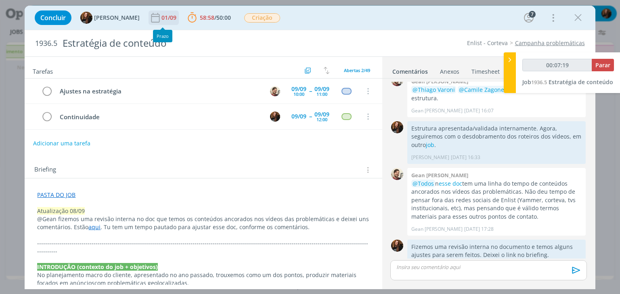
click at [163, 19] on div "01/09" at bounding box center [169, 18] width 17 height 6
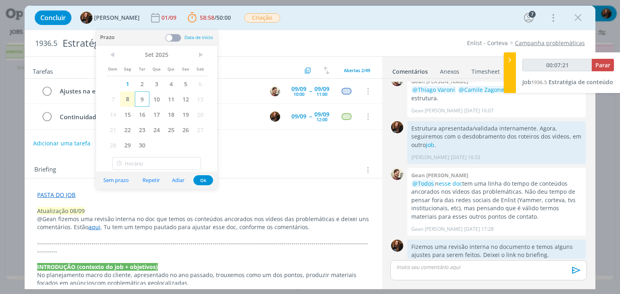
click at [142, 97] on span "9" at bounding box center [142, 99] width 15 height 15
drag, startPoint x: 205, startPoint y: 181, endPoint x: 340, endPoint y: 155, distance: 137.9
click at [205, 180] on button "Ok" at bounding box center [203, 180] width 20 height 10
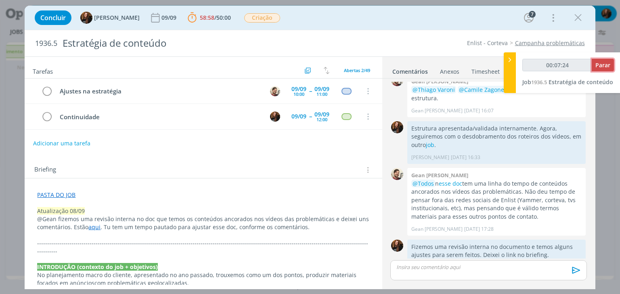
type input "00:07:25"
click at [601, 65] on span "Parar" at bounding box center [602, 65] width 15 height 8
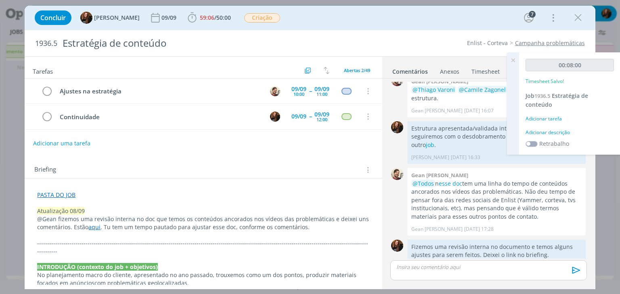
click at [541, 134] on div "Adicionar descrição" at bounding box center [569, 132] width 88 height 7
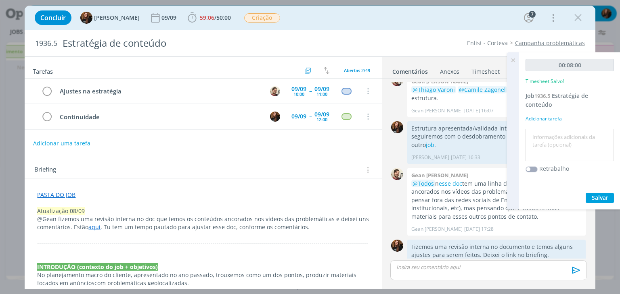
click at [541, 134] on textarea at bounding box center [569, 145] width 84 height 29
type textarea "Atualização pauta e briefing"
click at [598, 199] on span "Salvar" at bounding box center [599, 198] width 17 height 8
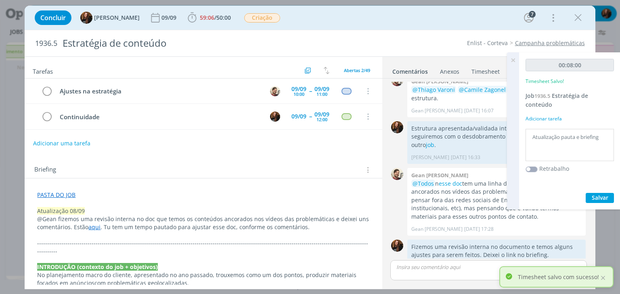
click at [514, 62] on icon at bounding box center [512, 60] width 15 height 16
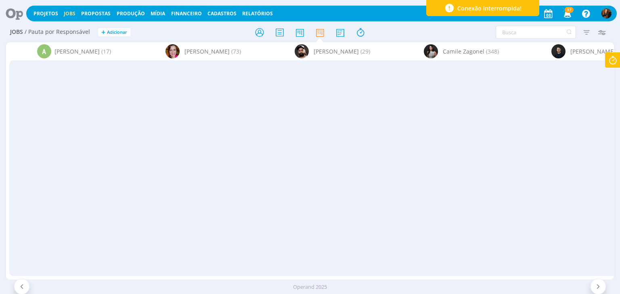
scroll to position [0, 976]
